Goal: Task Accomplishment & Management: Complete application form

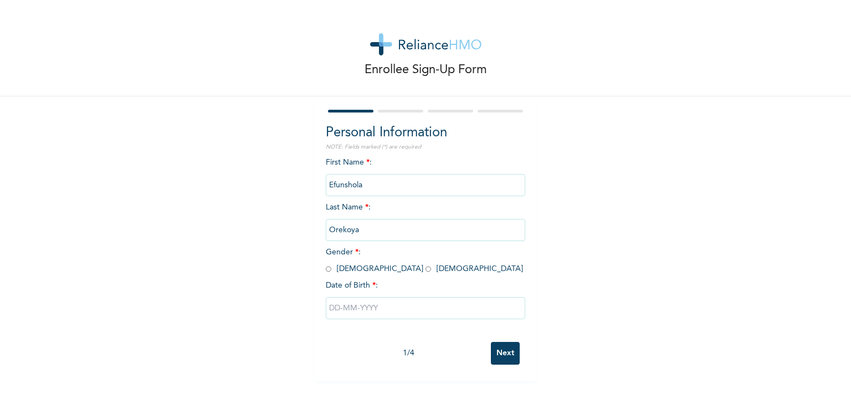
click at [425, 270] on input "radio" at bounding box center [428, 269] width 6 height 11
radio input "true"
click at [366, 304] on input "text" at bounding box center [425, 308] width 199 height 22
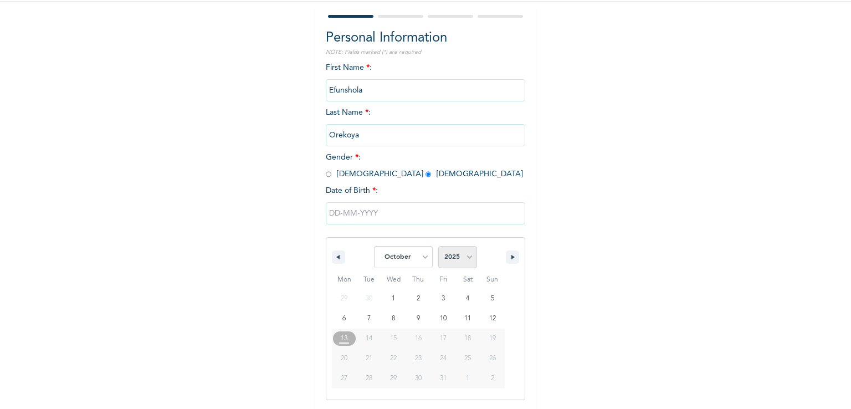
click at [459, 259] on select "2025 2024 2023 2022 2021 2020 2019 2018 2017 2016 2015 2014 2013 2012 2011 2010…" at bounding box center [457, 257] width 39 height 22
click at [419, 258] on select "January February March April May June July August September October November De…" at bounding box center [403, 257] width 59 height 22
select select "0"
click at [374, 246] on select "January February March April May June July August September October November De…" at bounding box center [403, 257] width 59 height 22
click at [467, 259] on select "2025 2024 2023 2022 2021 2020 2019 2018 2017 2016 2015 2014 2013 2012 2011 2010…" at bounding box center [457, 257] width 39 height 22
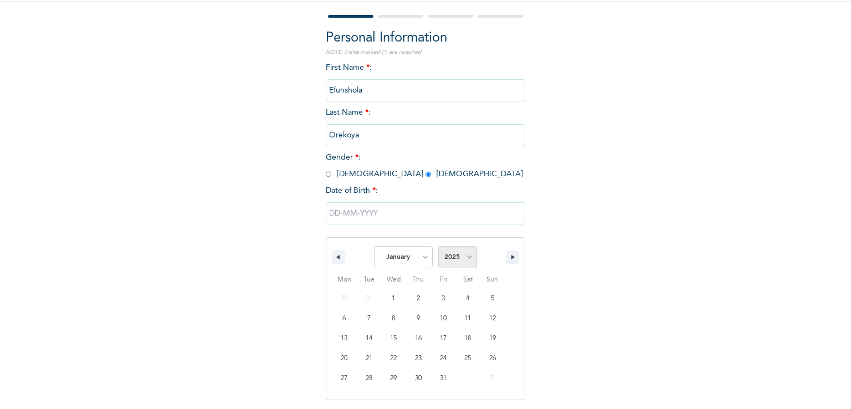
select select "1975"
click at [438, 246] on select "2025 2024 2023 2022 2021 2020 2019 2018 2017 2016 2015 2014 2013 2012 2011 2010…" at bounding box center [457, 257] width 39 height 22
drag, startPoint x: 368, startPoint y: 377, endPoint x: 363, endPoint y: 377, distance: 5.6
type input "[DATE]"
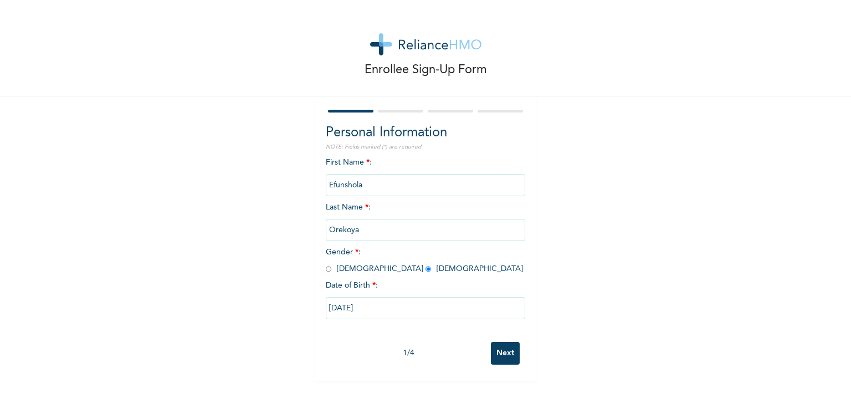
scroll to position [0, 0]
click at [496, 349] on input "Next" at bounding box center [505, 353] width 29 height 23
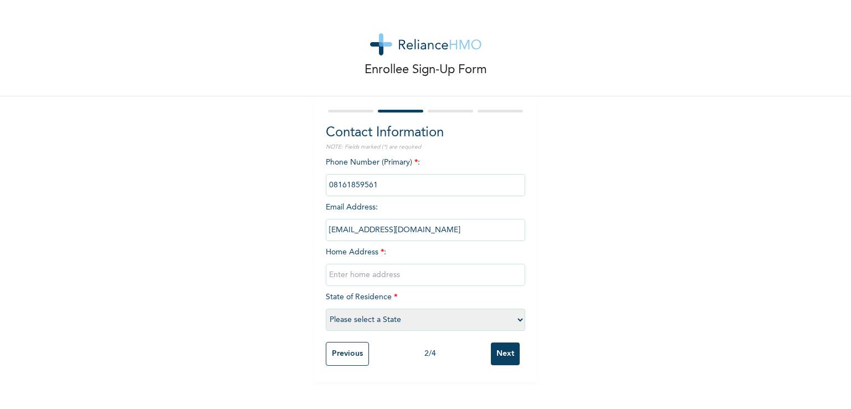
click at [358, 275] on input "text" at bounding box center [425, 275] width 199 height 22
type input "20D [PERSON_NAME], [PERSON_NAME]"
click at [449, 319] on select "Please select a State [PERSON_NAME] (FCT) [PERSON_NAME] Ibom [GEOGRAPHIC_DATA] …" at bounding box center [425, 319] width 199 height 22
select select "25"
click at [326, 308] on select "Please select a State [PERSON_NAME] (FCT) [PERSON_NAME] Ibom [GEOGRAPHIC_DATA] …" at bounding box center [425, 319] width 199 height 22
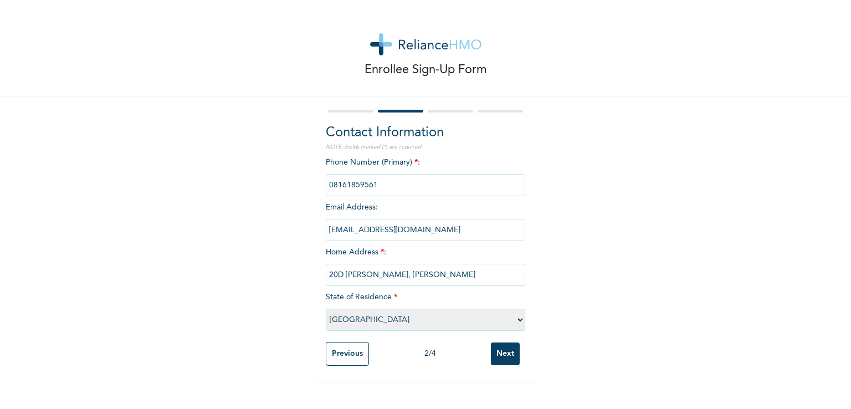
click at [505, 351] on input "Next" at bounding box center [505, 353] width 29 height 23
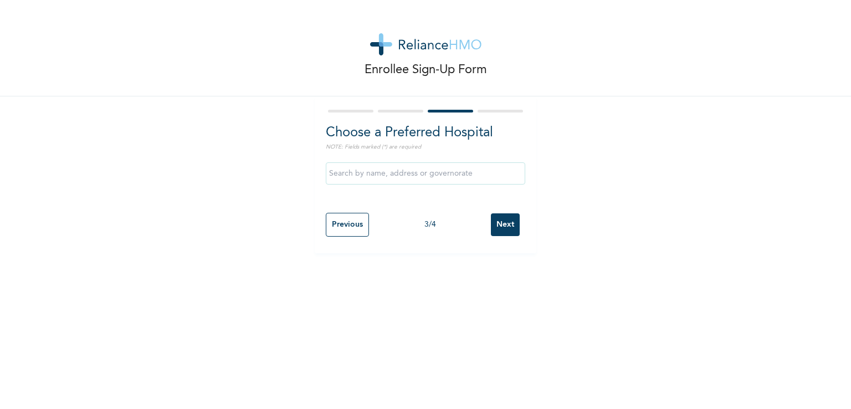
click at [448, 174] on input "text" at bounding box center [425, 173] width 199 height 22
click at [433, 175] on input "text" at bounding box center [425, 173] width 199 height 22
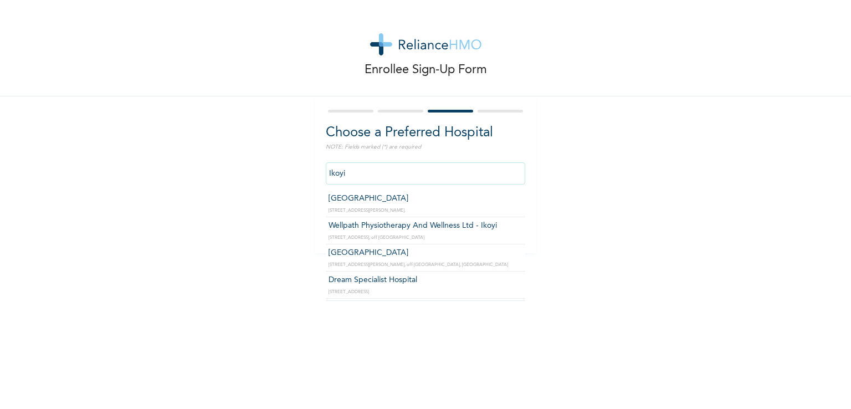
drag, startPoint x: 343, startPoint y: 173, endPoint x: 266, endPoint y: 176, distance: 77.6
click at [266, 176] on div "Enrollee Sign-Up Form Choose a Preferred Hospital NOTE: Fields marked (*) are r…" at bounding box center [425, 126] width 851 height 253
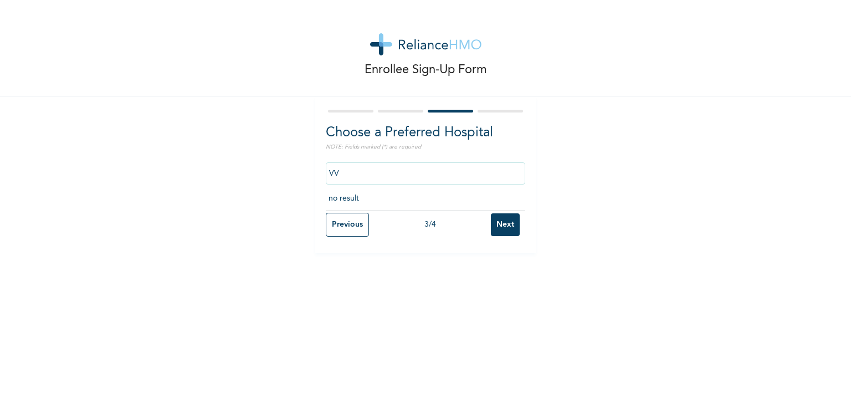
type input "V"
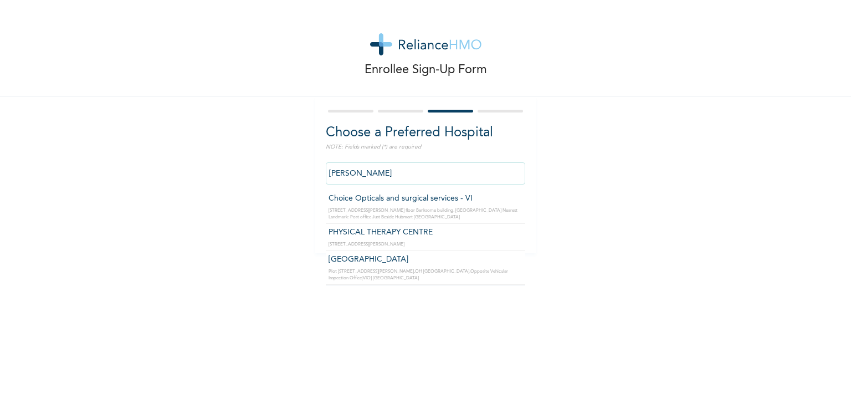
type input "[GEOGRAPHIC_DATA]"
click input "Next" at bounding box center [505, 224] width 29 height 23
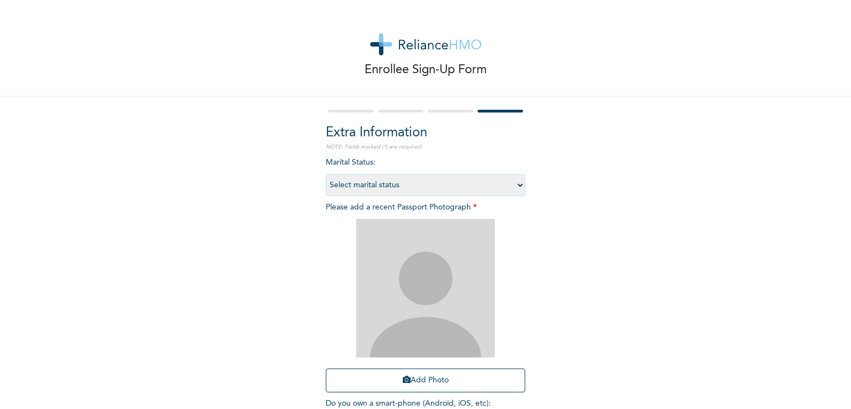
scroll to position [76, 0]
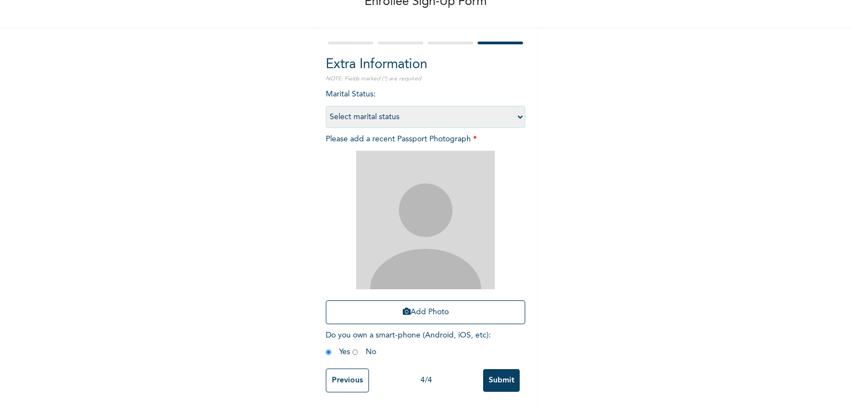
click at [333, 372] on input "Previous" at bounding box center [347, 380] width 43 height 24
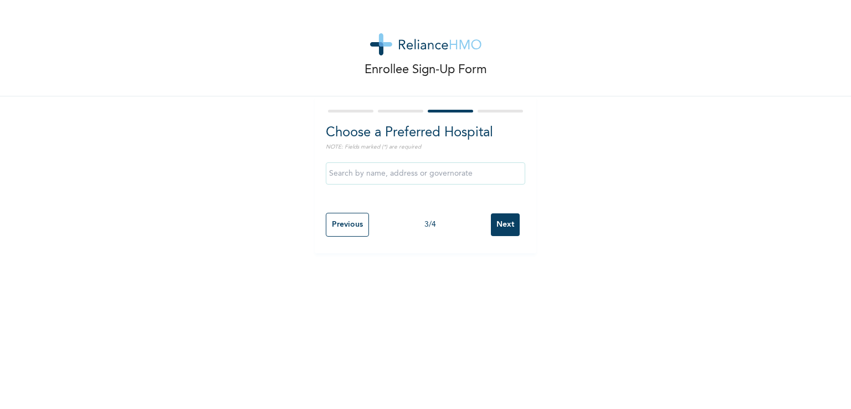
scroll to position [0, 0]
click at [341, 165] on input "text" at bounding box center [425, 173] width 199 height 22
click at [341, 173] on input "text" at bounding box center [425, 173] width 199 height 22
click at [377, 174] on input "V" at bounding box center [425, 173] width 199 height 22
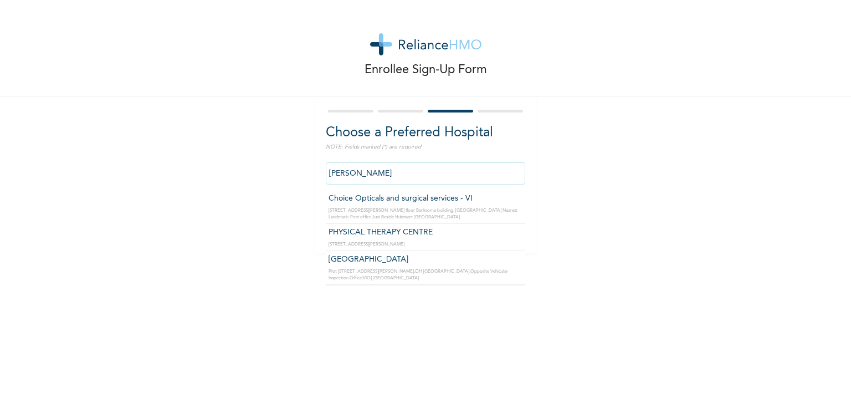
type input "[GEOGRAPHIC_DATA]"
click input "Next" at bounding box center [505, 224] width 29 height 23
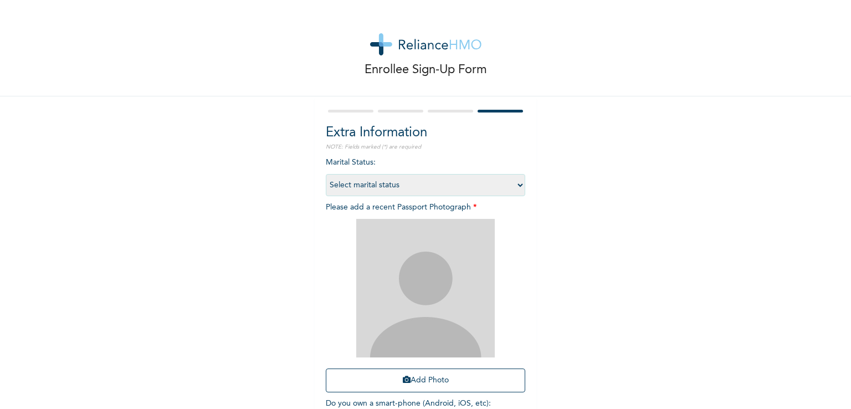
scroll to position [76, 0]
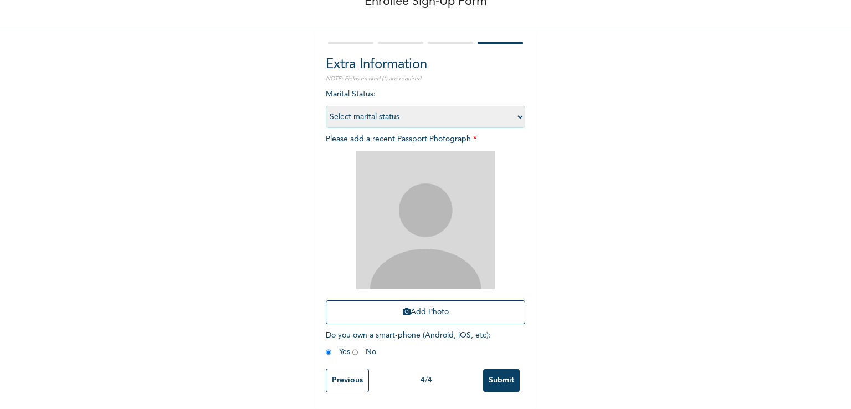
click at [356, 370] on input "Previous" at bounding box center [347, 380] width 43 height 24
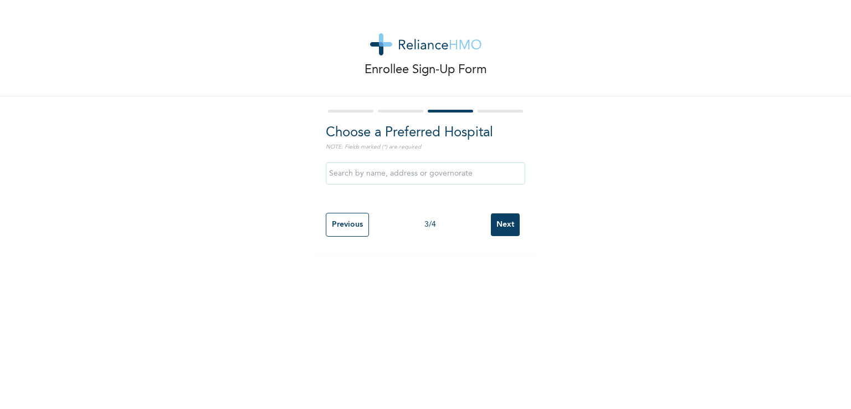
scroll to position [0, 0]
click at [367, 177] on input "text" at bounding box center [425, 173] width 199 height 22
click at [366, 173] on input "text" at bounding box center [425, 173] width 199 height 22
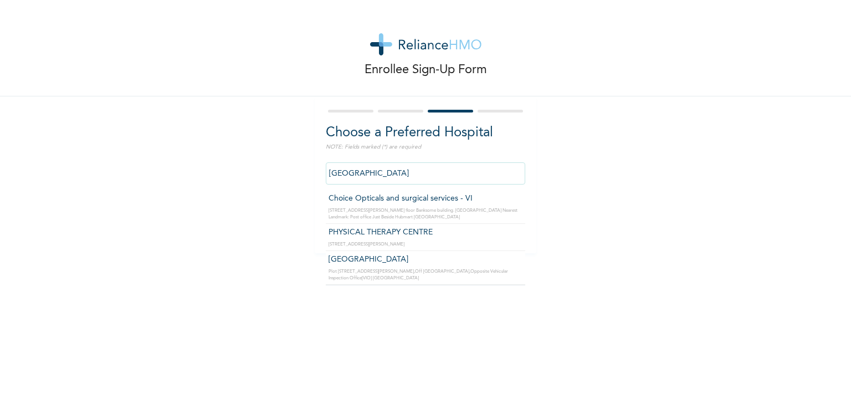
type input "[GEOGRAPHIC_DATA]"
